Goal: Find specific page/section

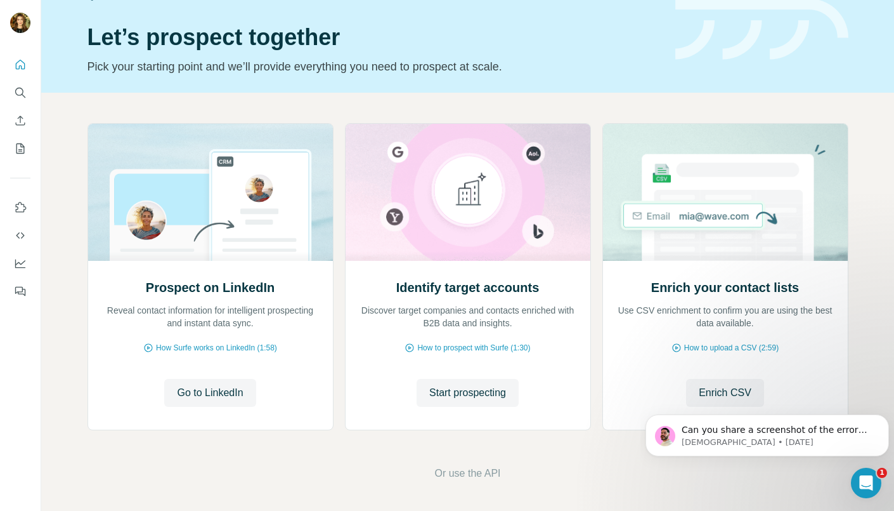
click at [870, 476] on icon "Open Intercom Messenger" at bounding box center [866, 483] width 21 height 21
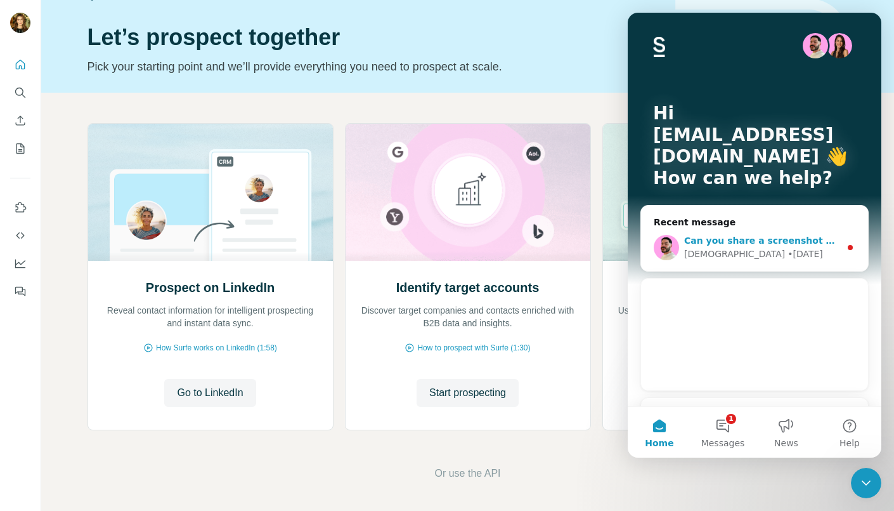
click at [748, 239] on span "Can you share a screenshot of the error you're receiving?" at bounding box center [828, 240] width 289 height 10
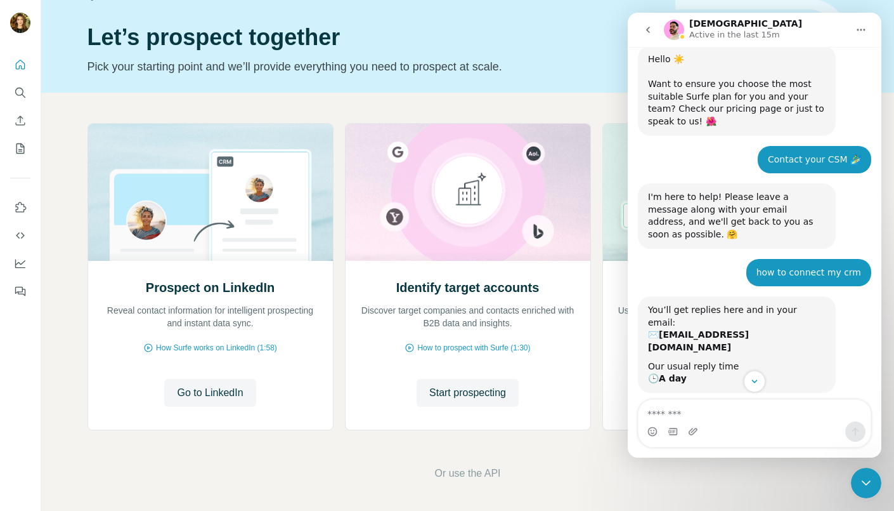
scroll to position [259, 0]
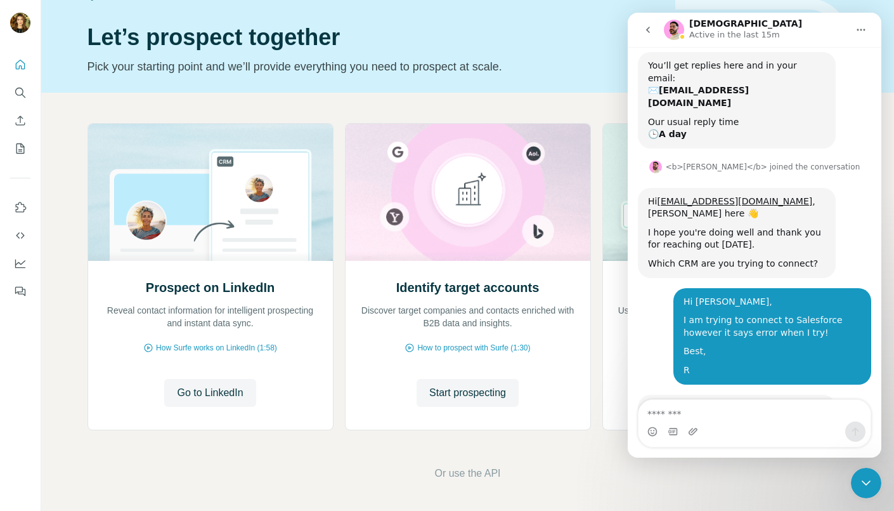
click at [650, 26] on icon "go back" at bounding box center [648, 30] width 10 height 10
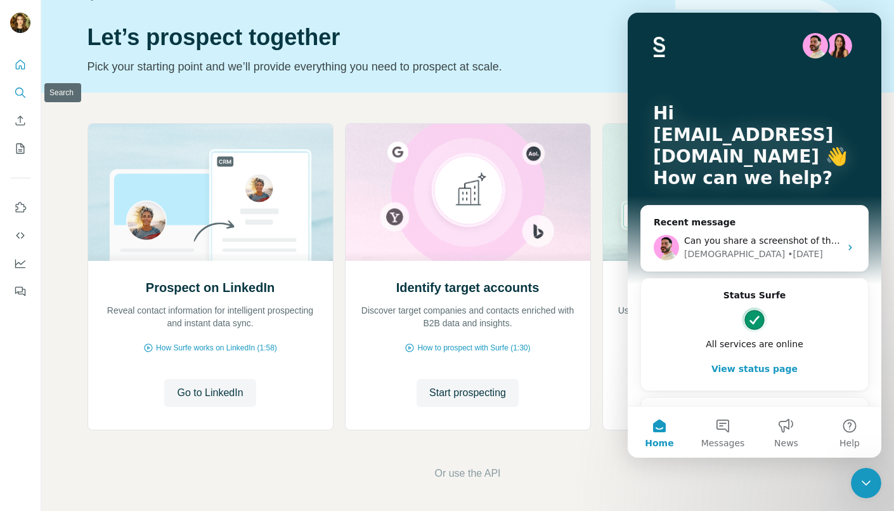
click at [15, 91] on icon "Search" at bounding box center [20, 92] width 13 height 13
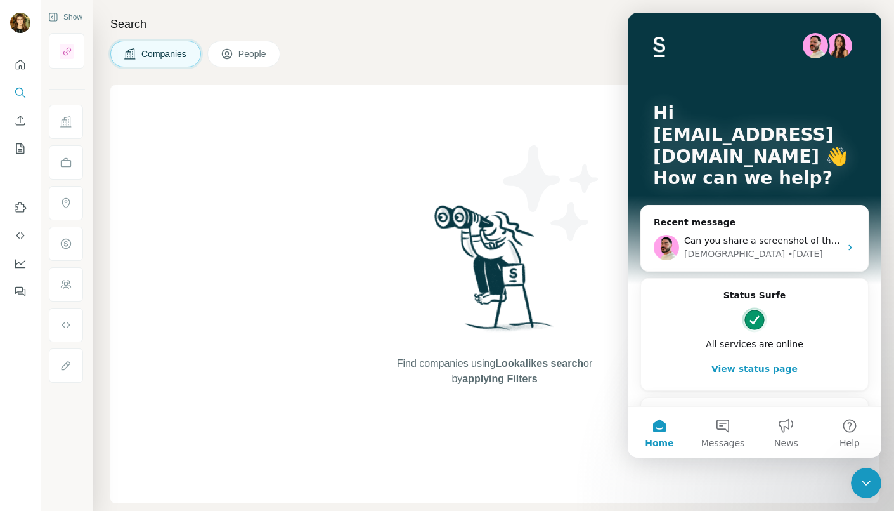
click at [438, 55] on div "Companies People" at bounding box center [494, 54] width 769 height 27
click at [19, 200] on button "Use Surfe on LinkedIn" at bounding box center [20, 207] width 20 height 23
click at [25, 266] on icon "Dashboard" at bounding box center [20, 263] width 13 height 13
click at [525, 110] on div "Find companies using Lookalikes search or by applying Filters" at bounding box center [495, 294] width 228 height 418
click at [875, 481] on div "Close Intercom Messenger" at bounding box center [866, 482] width 30 height 30
